Goal: Task Accomplishment & Management: Complete application form

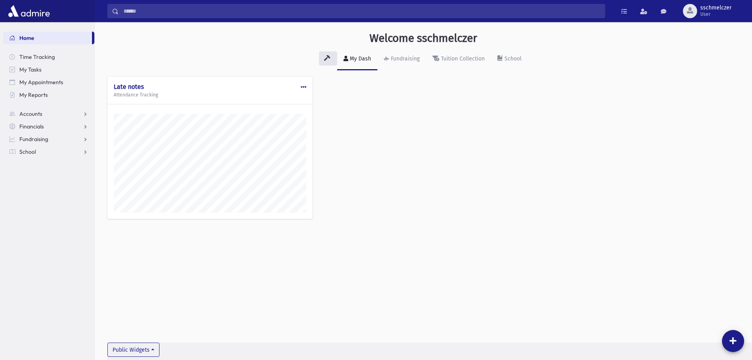
scroll to position [355, 658]
click at [29, 156] on link "School" at bounding box center [48, 151] width 91 height 13
click at [32, 177] on span "Attendance" at bounding box center [38, 176] width 29 height 7
click at [34, 188] on span "Entry" at bounding box center [36, 189] width 13 height 7
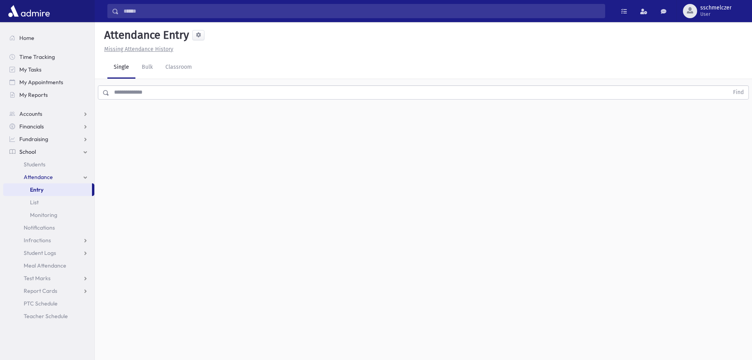
click at [154, 92] on input "text" at bounding box center [419, 92] width 620 height 14
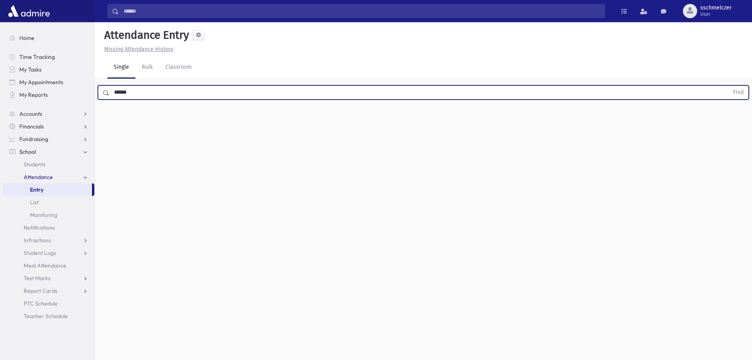
type input "******"
click at [729, 86] on button "Find" at bounding box center [739, 92] width 20 height 13
click at [145, 95] on input "******" at bounding box center [419, 92] width 620 height 14
drag, startPoint x: 145, startPoint y: 95, endPoint x: 97, endPoint y: 81, distance: 50.0
click at [96, 85] on div "****** Find" at bounding box center [424, 91] width 658 height 24
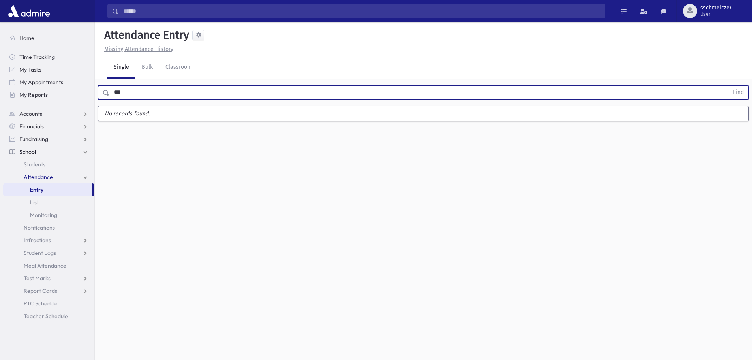
click at [729, 86] on button "Find" at bounding box center [739, 92] width 20 height 13
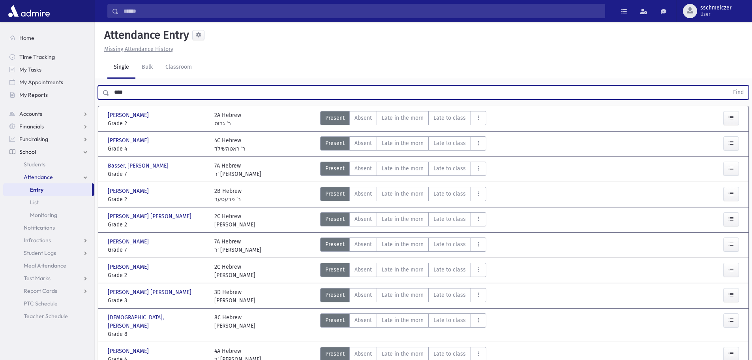
click at [729, 86] on button "Find" at bounding box center [739, 92] width 20 height 13
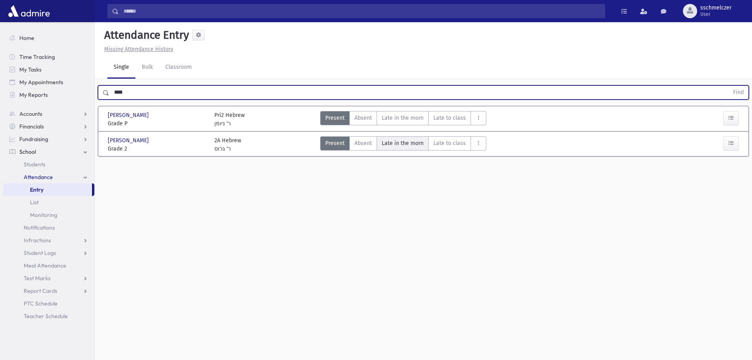
click at [397, 143] on span "Late in the morn" at bounding box center [403, 143] width 42 height 8
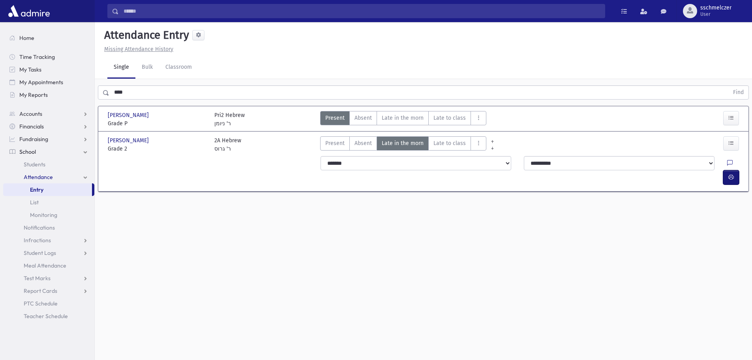
click at [728, 170] on button "button" at bounding box center [732, 177] width 16 height 14
click at [726, 170] on button "button" at bounding box center [732, 177] width 16 height 14
click at [730, 174] on icon "button" at bounding box center [732, 177] width 6 height 7
click at [731, 174] on icon "button" at bounding box center [732, 177] width 6 height 7
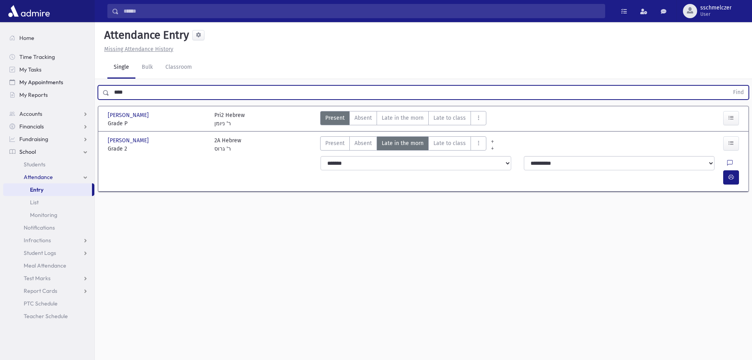
drag, startPoint x: 0, startPoint y: 92, endPoint x: 5, endPoint y: 85, distance: 8.5
click at [0, 100] on div "Search Results All Accounts" at bounding box center [376, 189] width 752 height 378
type input "****"
click at [729, 86] on button "Find" at bounding box center [739, 92] width 20 height 13
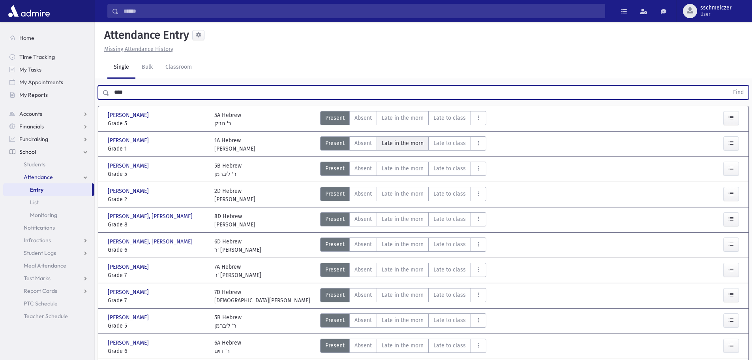
click at [406, 143] on span "Late in the morn" at bounding box center [403, 143] width 42 height 8
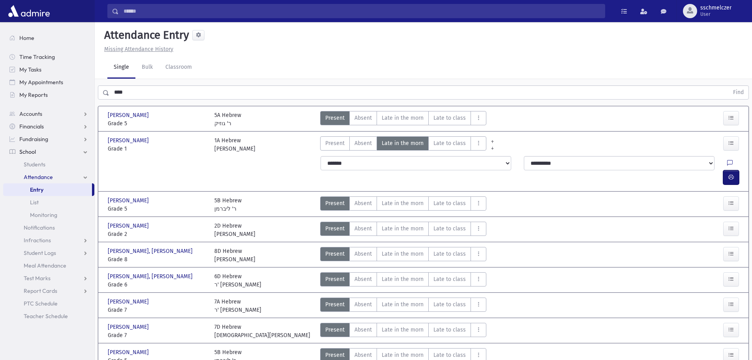
click at [737, 170] on button "button" at bounding box center [732, 177] width 16 height 14
click at [730, 170] on button "button" at bounding box center [732, 177] width 16 height 14
click at [729, 174] on icon "button" at bounding box center [732, 177] width 6 height 7
